Goal: Check status: Check status

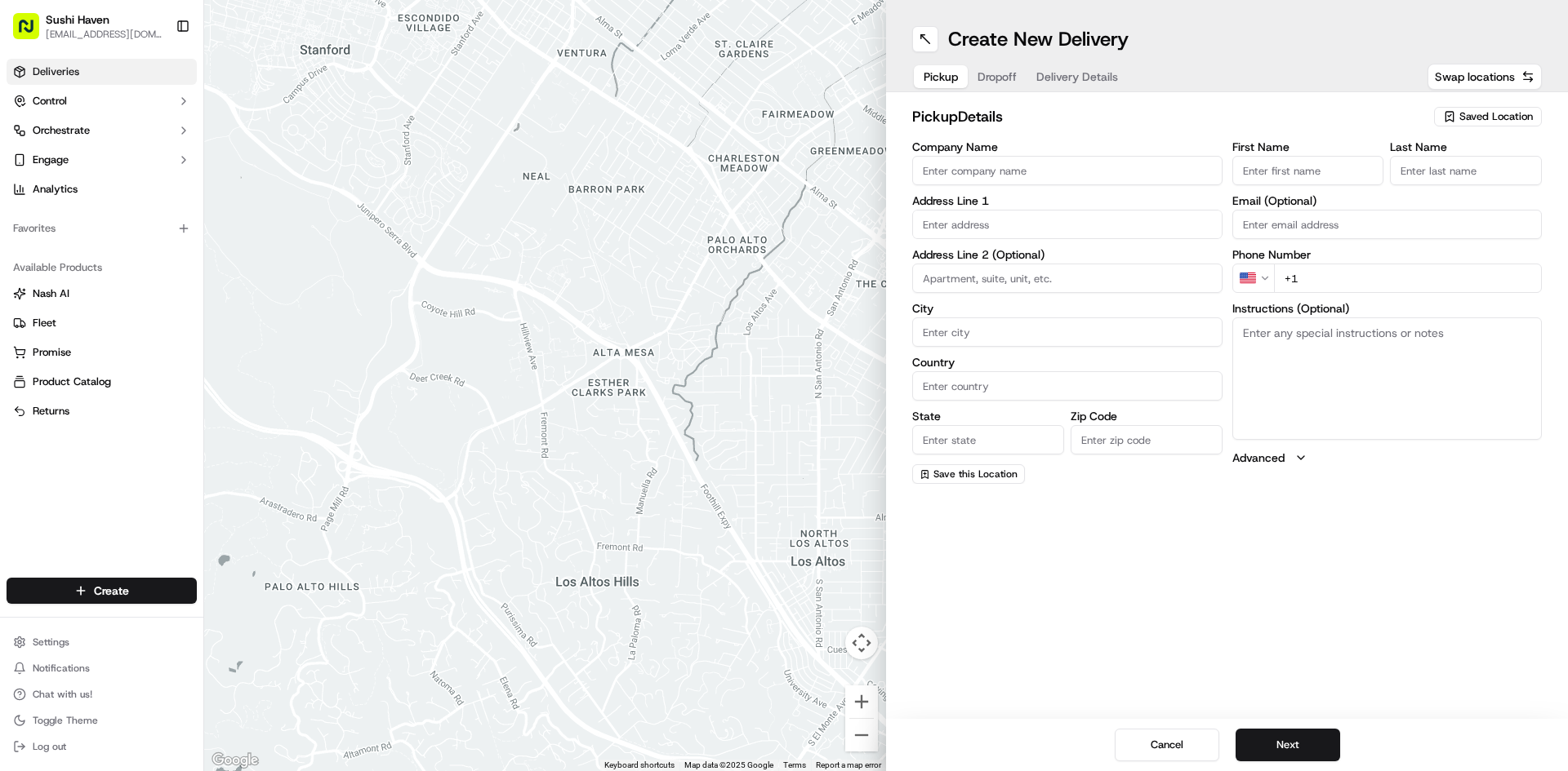
click at [113, 70] on link "Deliveries" at bounding box center [101, 71] width 190 height 26
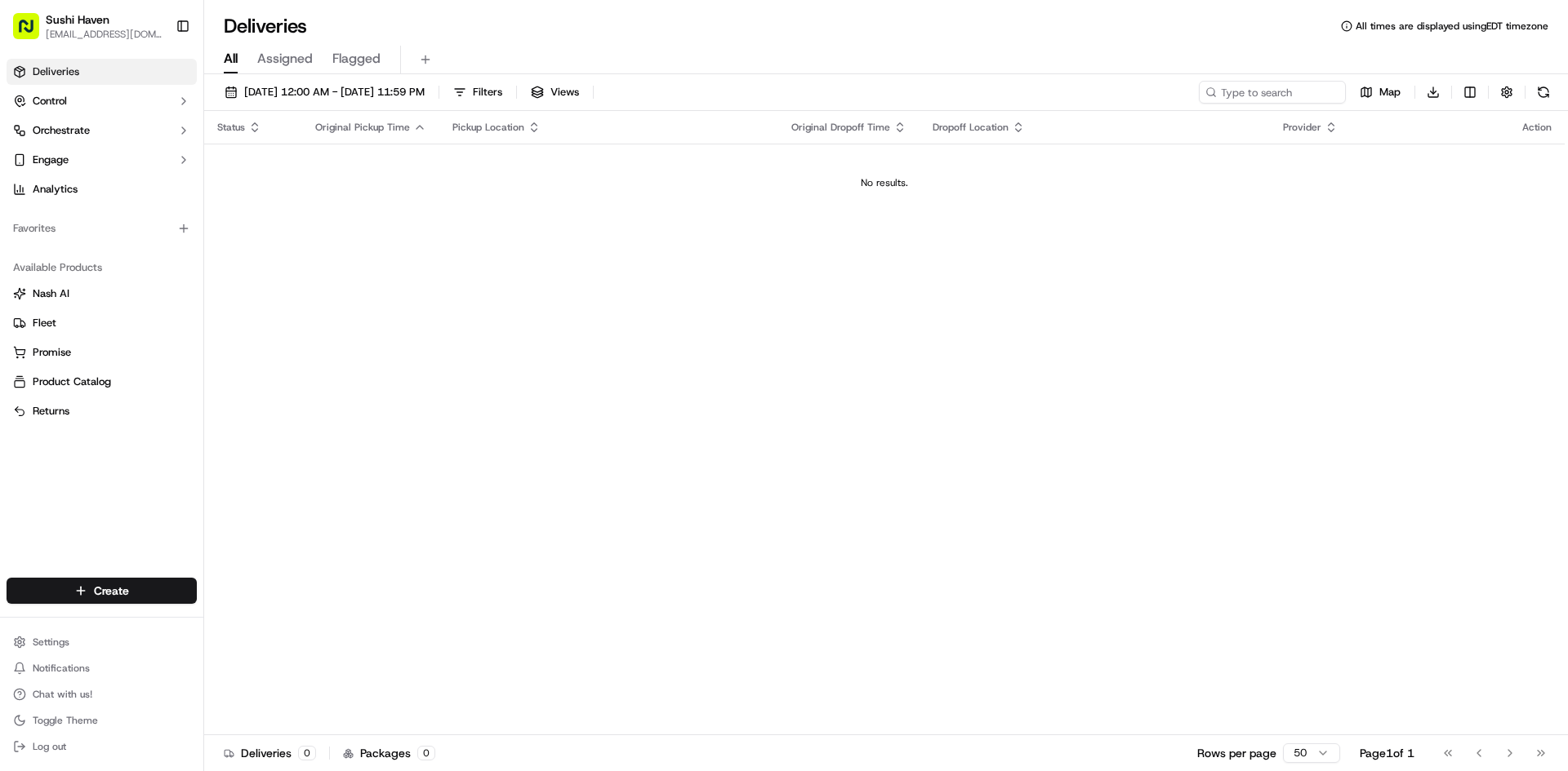
click at [310, 205] on td "No results." at bounding box center [884, 183] width 1360 height 79
click at [310, 81] on button "[DATE] 12:00 AM - [DATE] 11:59 PM" at bounding box center [324, 93] width 214 height 23
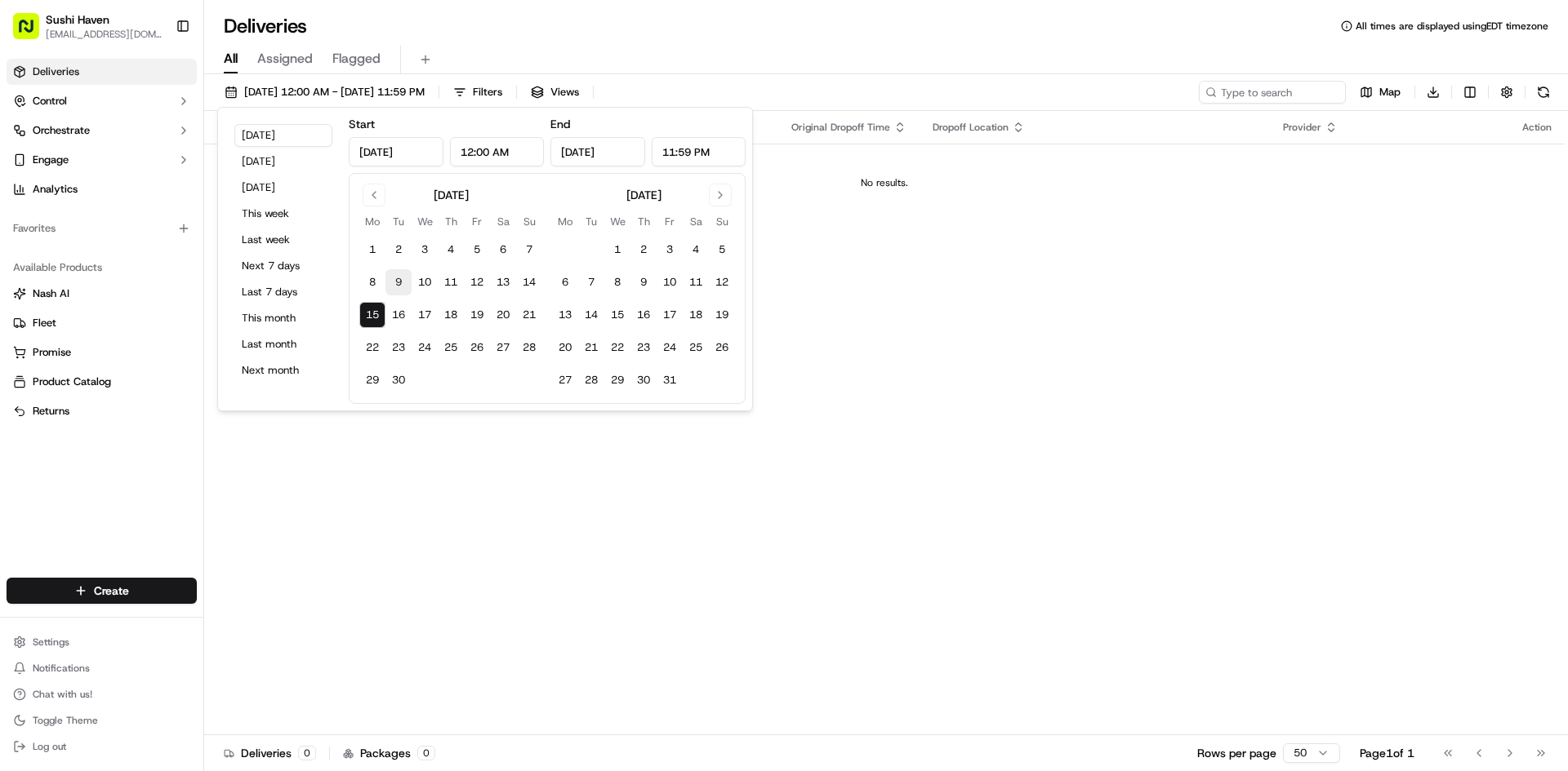
click at [391, 275] on button "9" at bounding box center [398, 282] width 26 height 26
type input "[DATE]"
click at [370, 310] on button "15" at bounding box center [371, 314] width 26 height 26
type input "[DATE]"
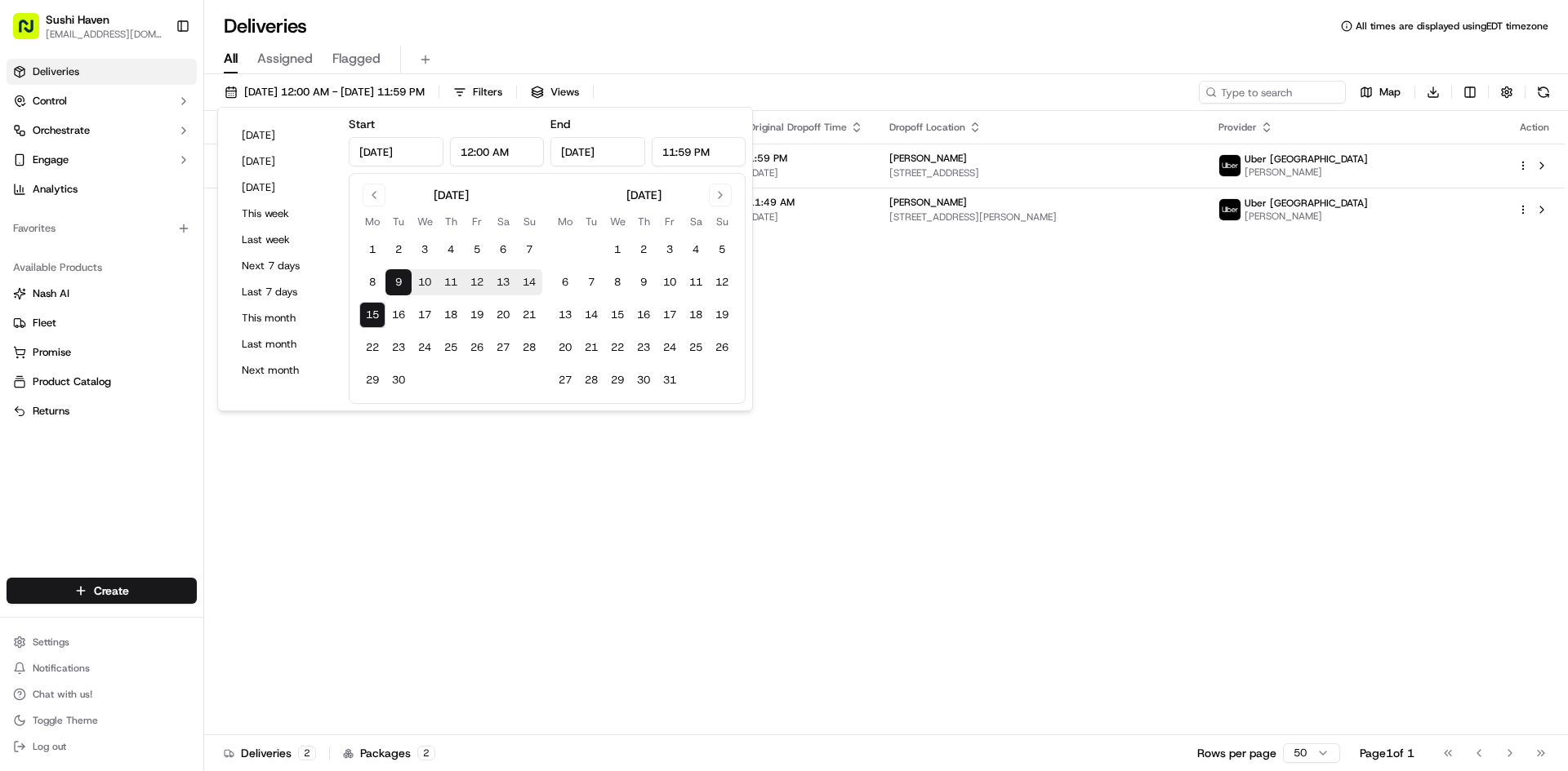
click at [742, 62] on div "All Assigned Flagged" at bounding box center [886, 60] width 1364 height 29
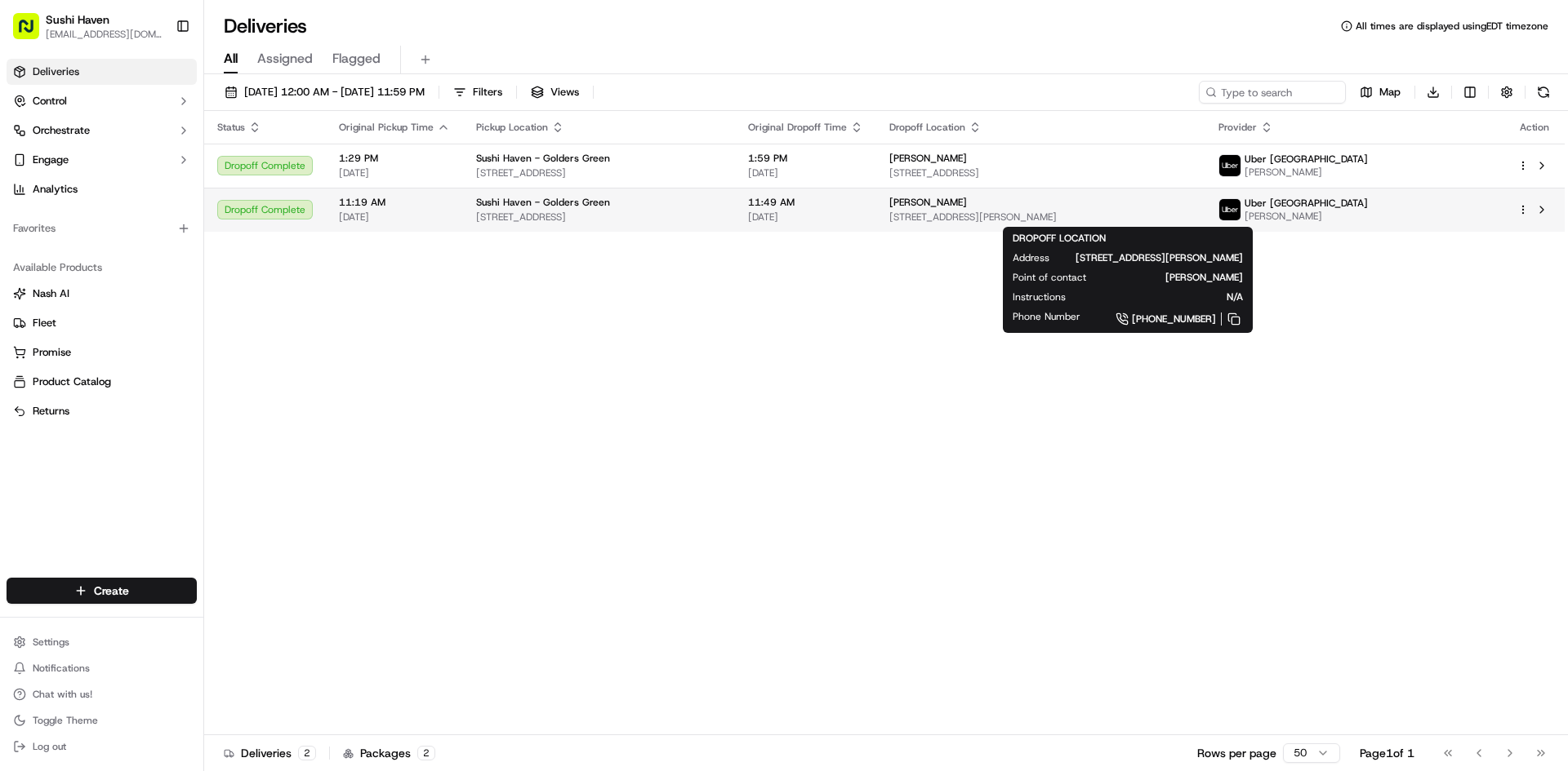
click at [1192, 211] on span "[STREET_ADDRESS][PERSON_NAME]" at bounding box center [1040, 217] width 303 height 13
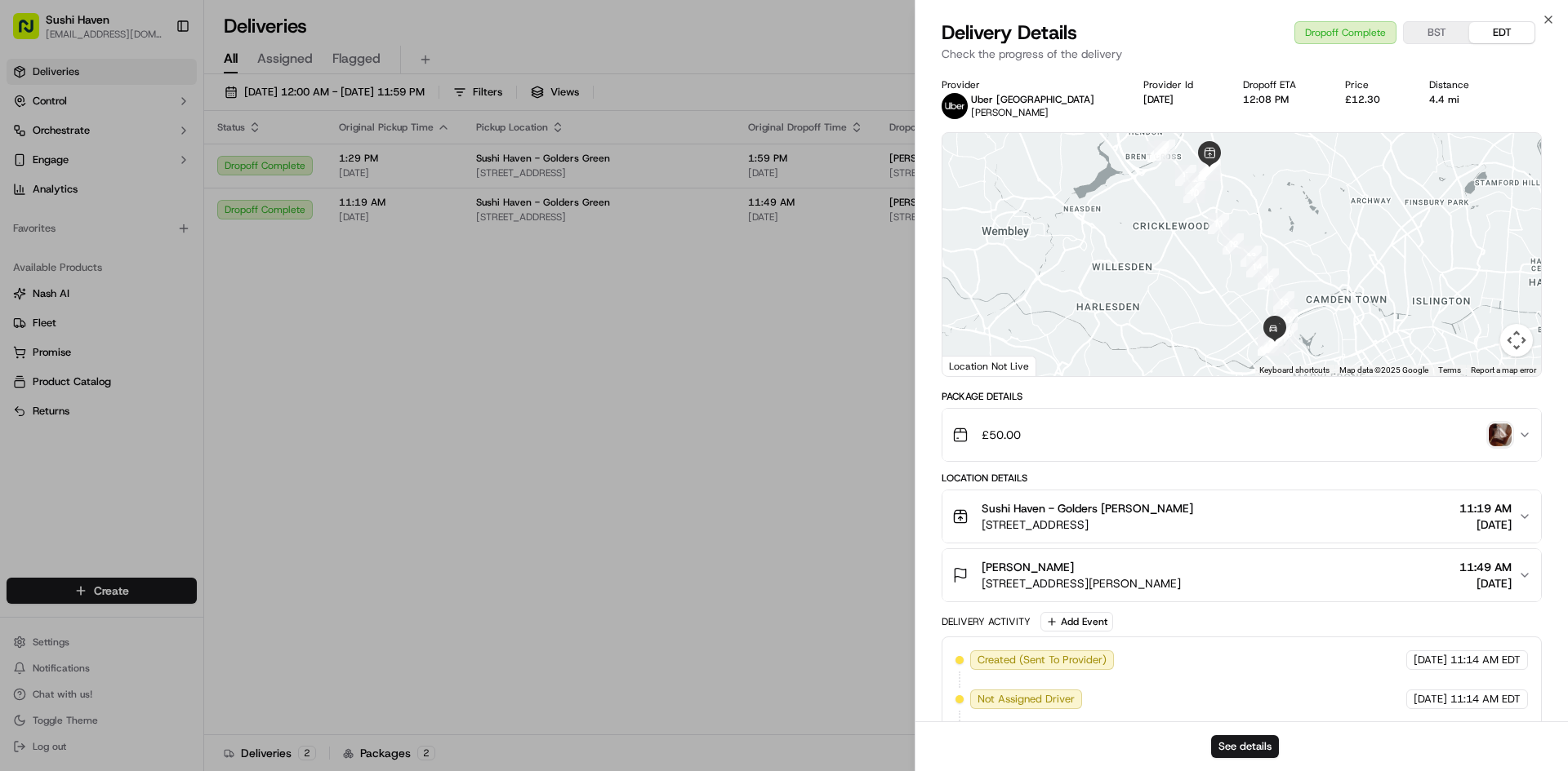
click at [1497, 441] on img "button" at bounding box center [1500, 435] width 23 height 23
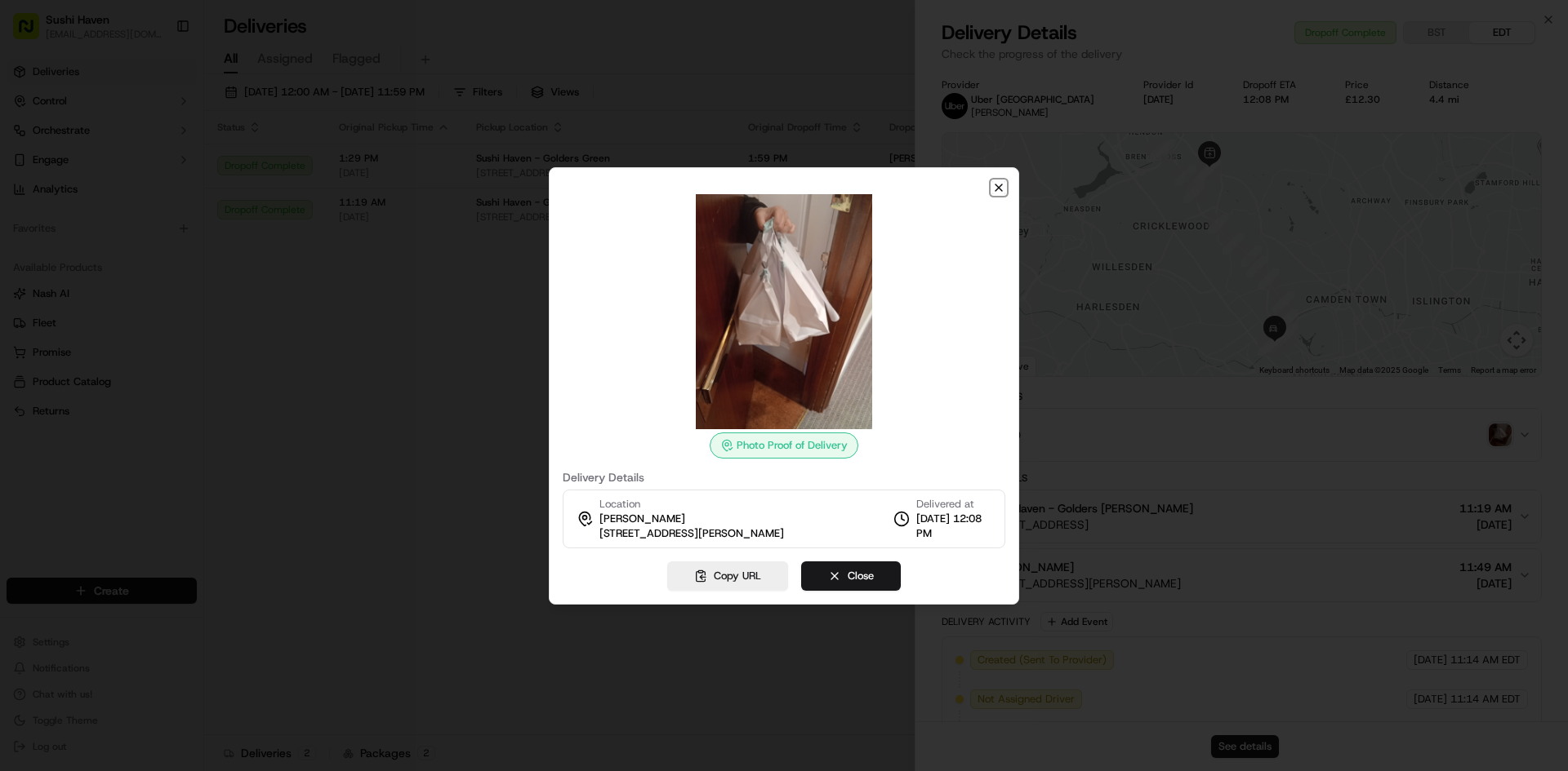
click at [997, 185] on icon "button" at bounding box center [998, 187] width 6 height 6
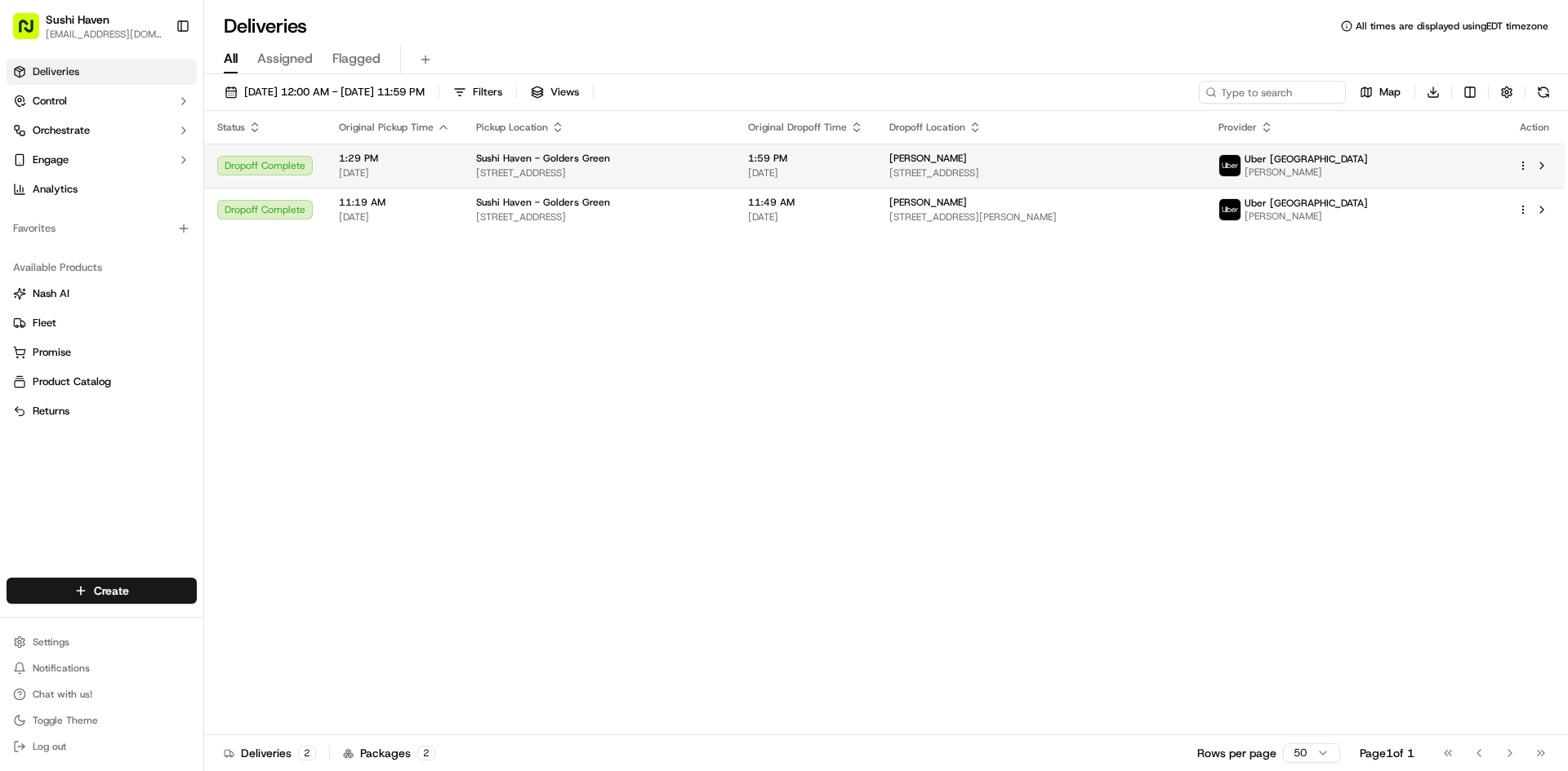
click at [1192, 163] on div "[PERSON_NAME]" at bounding box center [1040, 158] width 303 height 13
